Goal: Task Accomplishment & Management: Manage account settings

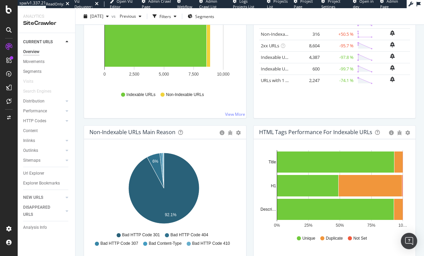
scroll to position [136, 0]
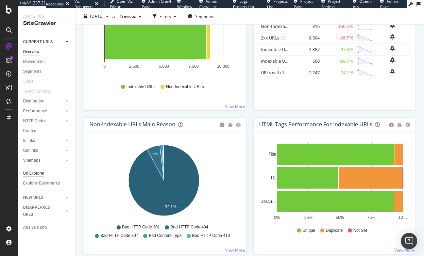
click at [32, 176] on div "Url Explorer" at bounding box center [33, 173] width 21 height 7
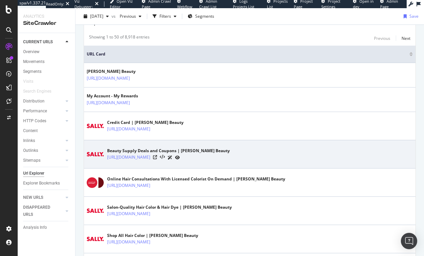
scroll to position [272, 0]
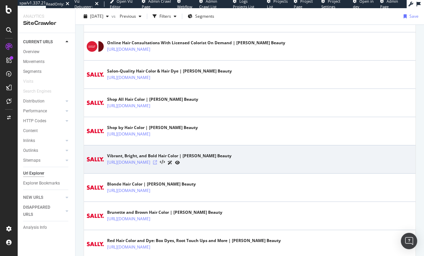
click at [157, 163] on icon at bounding box center [155, 162] width 4 height 4
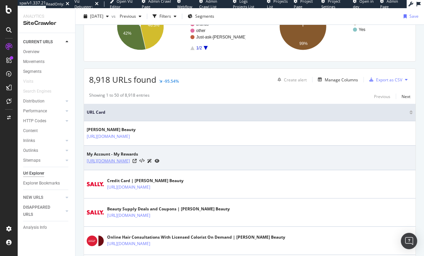
scroll to position [68, 0]
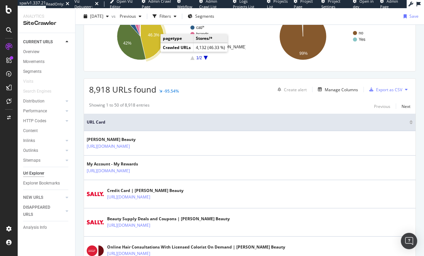
click at [154, 49] on icon "A chart." at bounding box center [151, 36] width 23 height 46
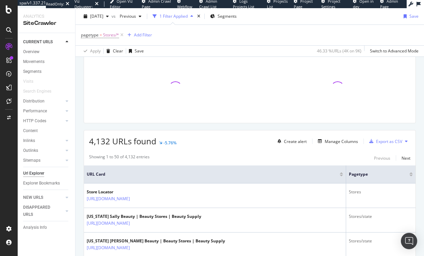
scroll to position [100, 0]
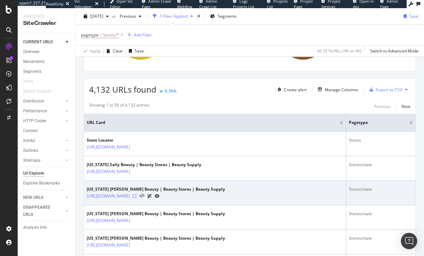
click at [137, 195] on icon at bounding box center [135, 196] width 4 height 4
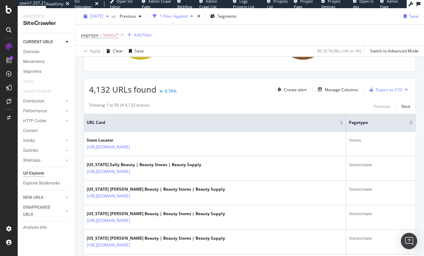
click at [103, 15] on span "[DATE]" at bounding box center [96, 16] width 13 height 6
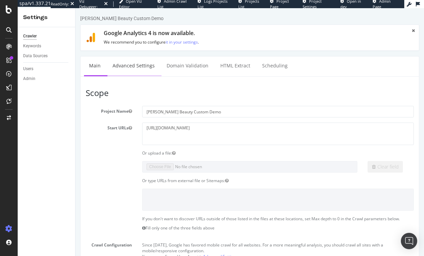
click at [124, 68] on link "Advanced Settings" at bounding box center [133, 65] width 52 height 19
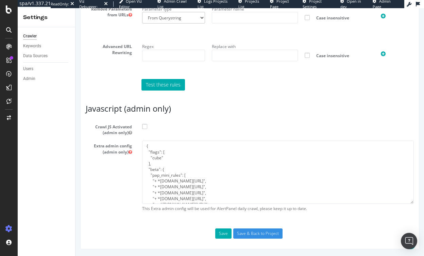
scroll to position [532, 0]
click at [144, 126] on span at bounding box center [144, 126] width 5 height 5
click at [75, 8] on input "Crawl JS Activated (admin only)" at bounding box center [75, 8] width 0 height 0
click at [244, 231] on input "Save & Back to Project" at bounding box center [257, 233] width 49 height 10
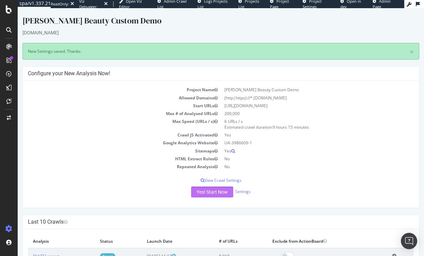
click at [208, 191] on button "Yes! Start Now" at bounding box center [212, 191] width 42 height 11
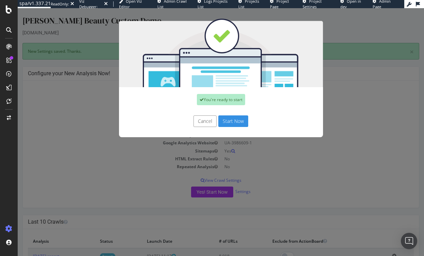
click at [228, 120] on button "Start Now" at bounding box center [233, 121] width 30 height 12
